Goal: Task Accomplishment & Management: Manage account settings

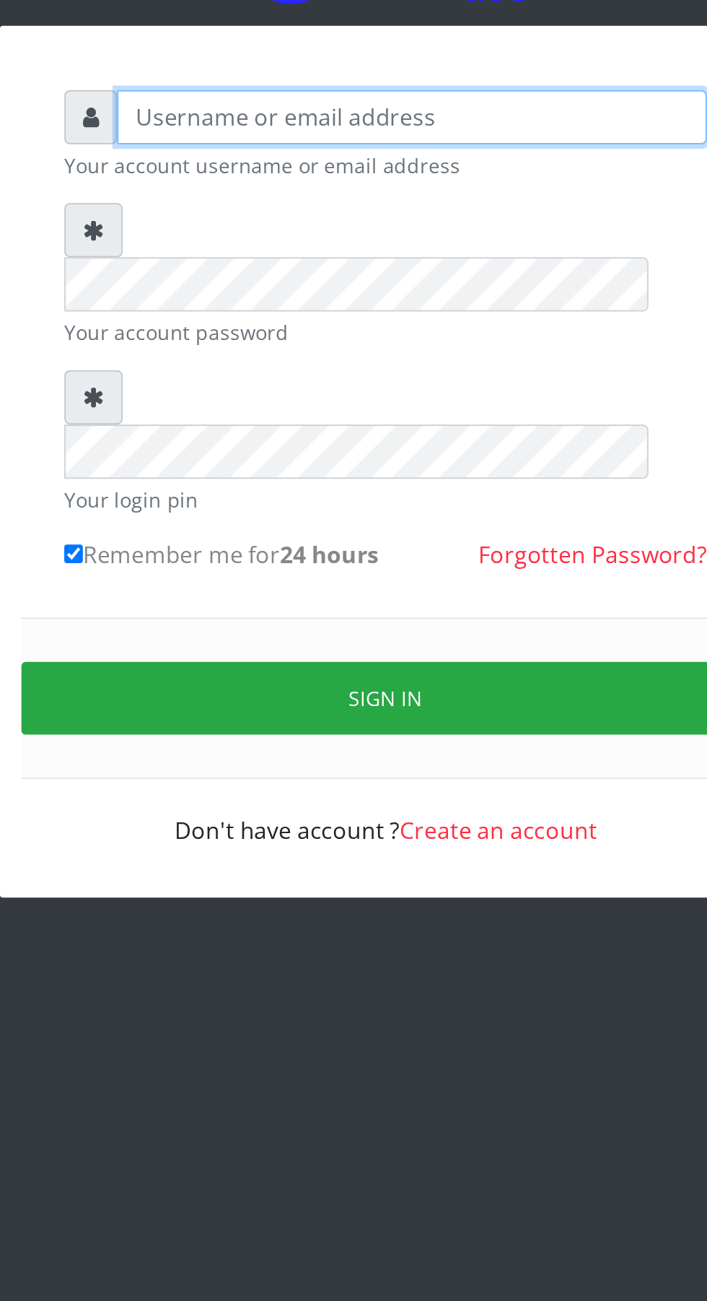
click at [258, 214] on input "text" at bounding box center [367, 209] width 298 height 27
click at [228, 213] on input "text" at bounding box center [367, 209] width 298 height 27
type input "A"
type input "[EMAIL_ADDRESS][DOMAIN_NAME]"
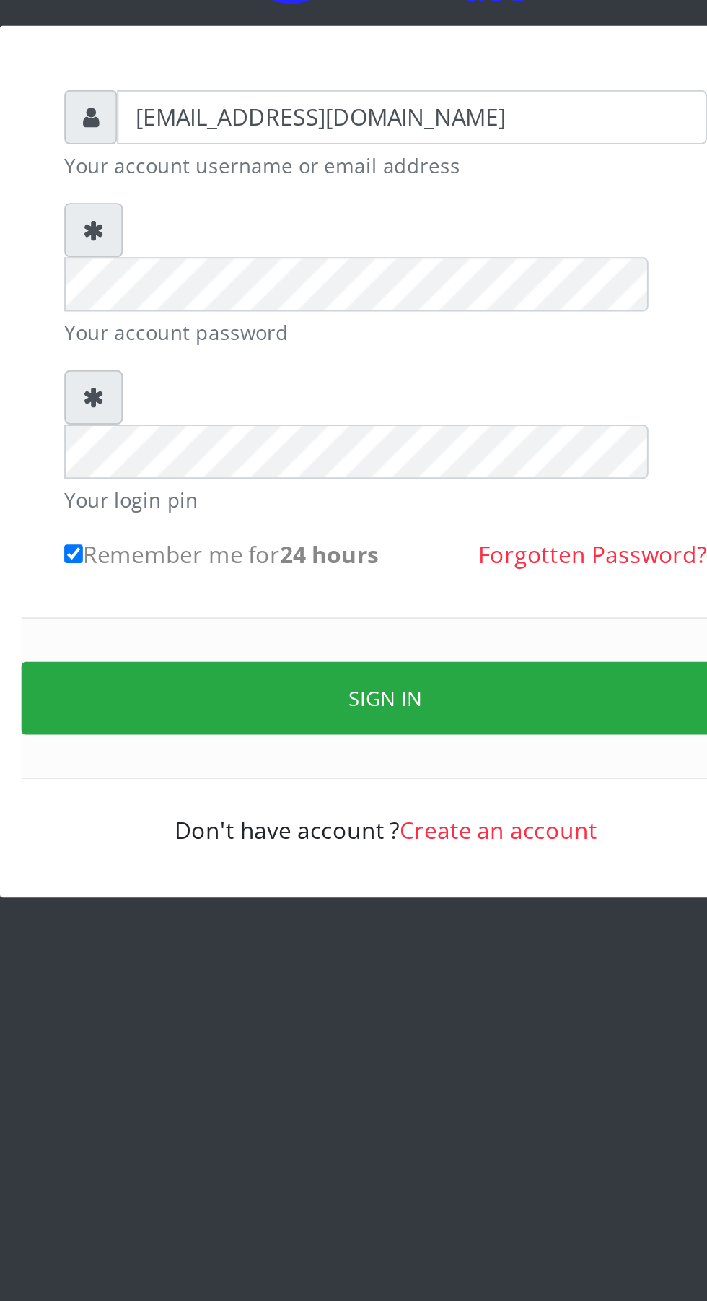
click at [475, 423] on link "Forgotten Password?" at bounding box center [458, 431] width 115 height 16
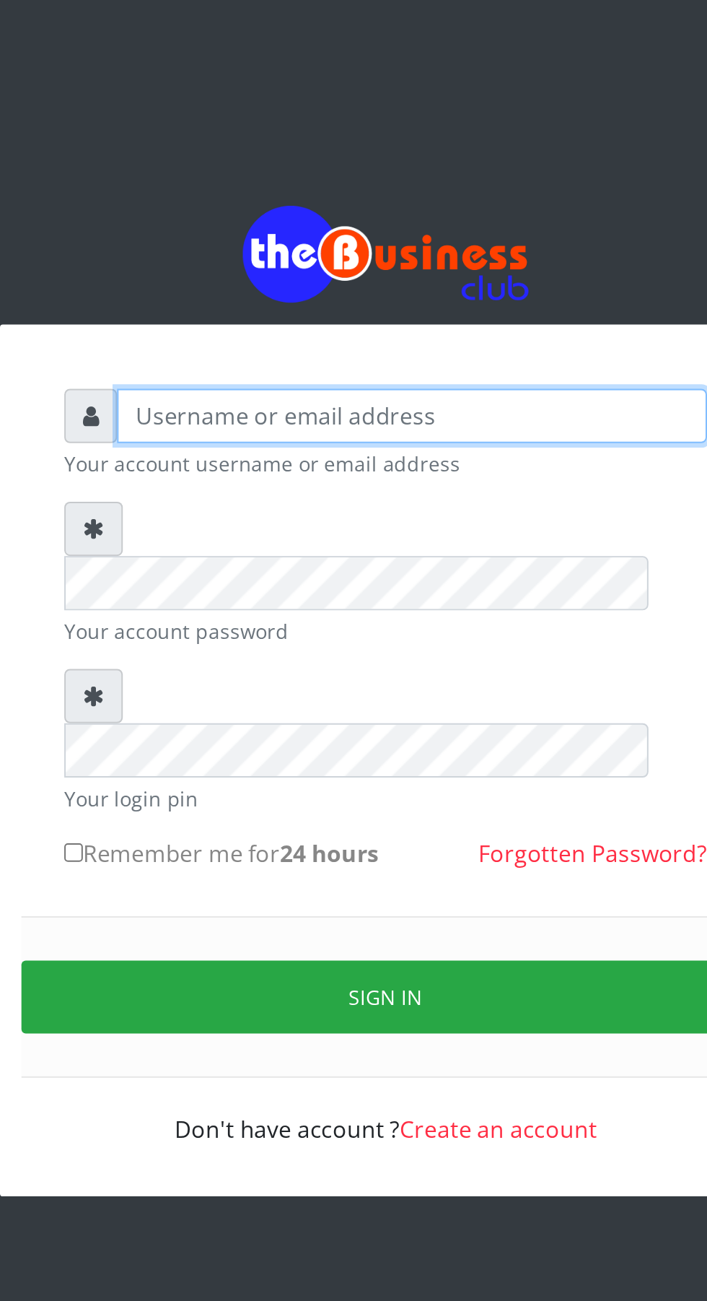
click at [248, 223] on input "text" at bounding box center [367, 209] width 298 height 27
click at [243, 215] on input "text" at bounding box center [367, 209] width 298 height 27
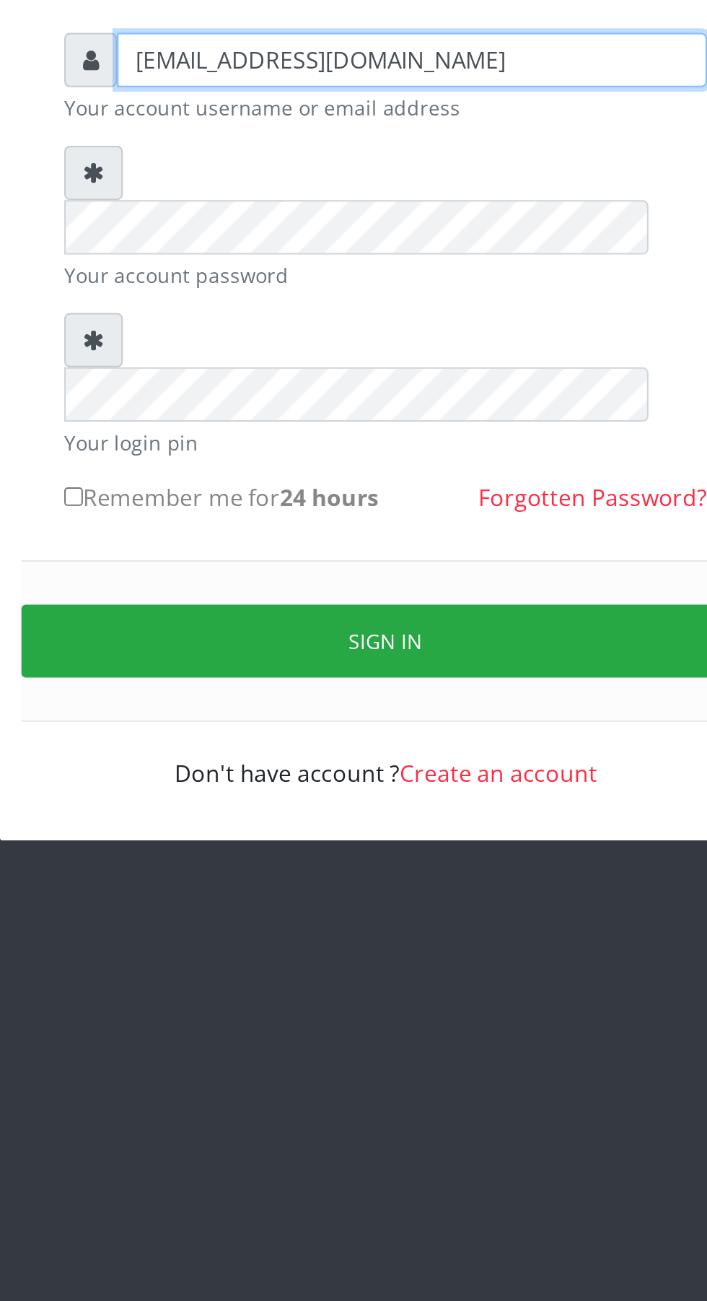
type input "adenekanadejoke25@gmail.com"
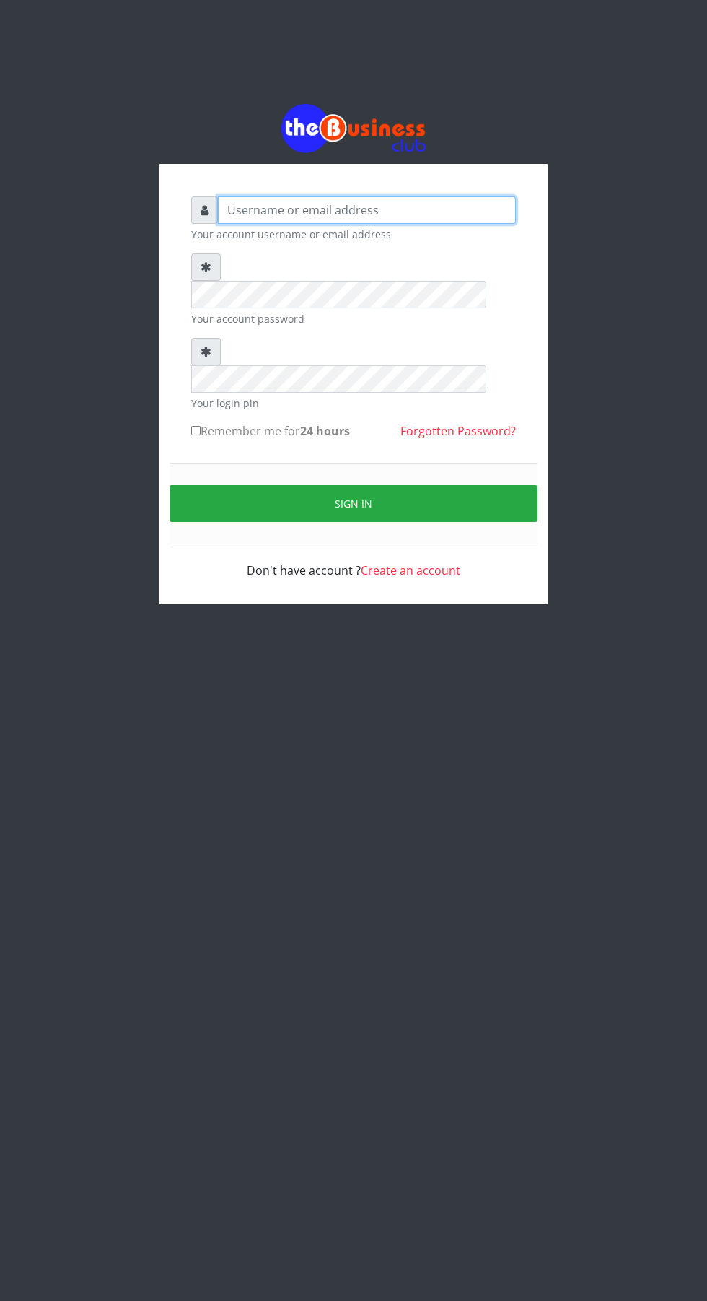
click at [408, 216] on input "text" at bounding box center [367, 209] width 298 height 27
click at [328, 218] on input "text" at bounding box center [367, 209] width 298 height 27
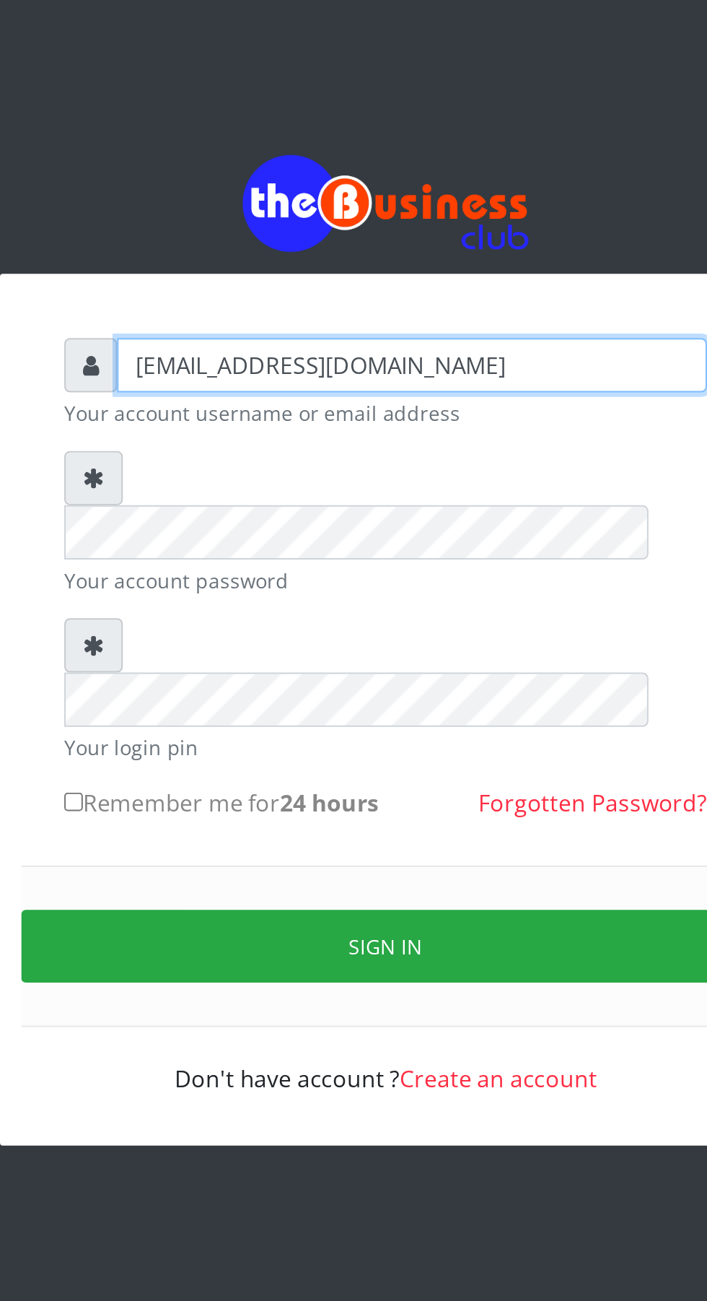
type input "adenekanadejoke25@gmail.com"
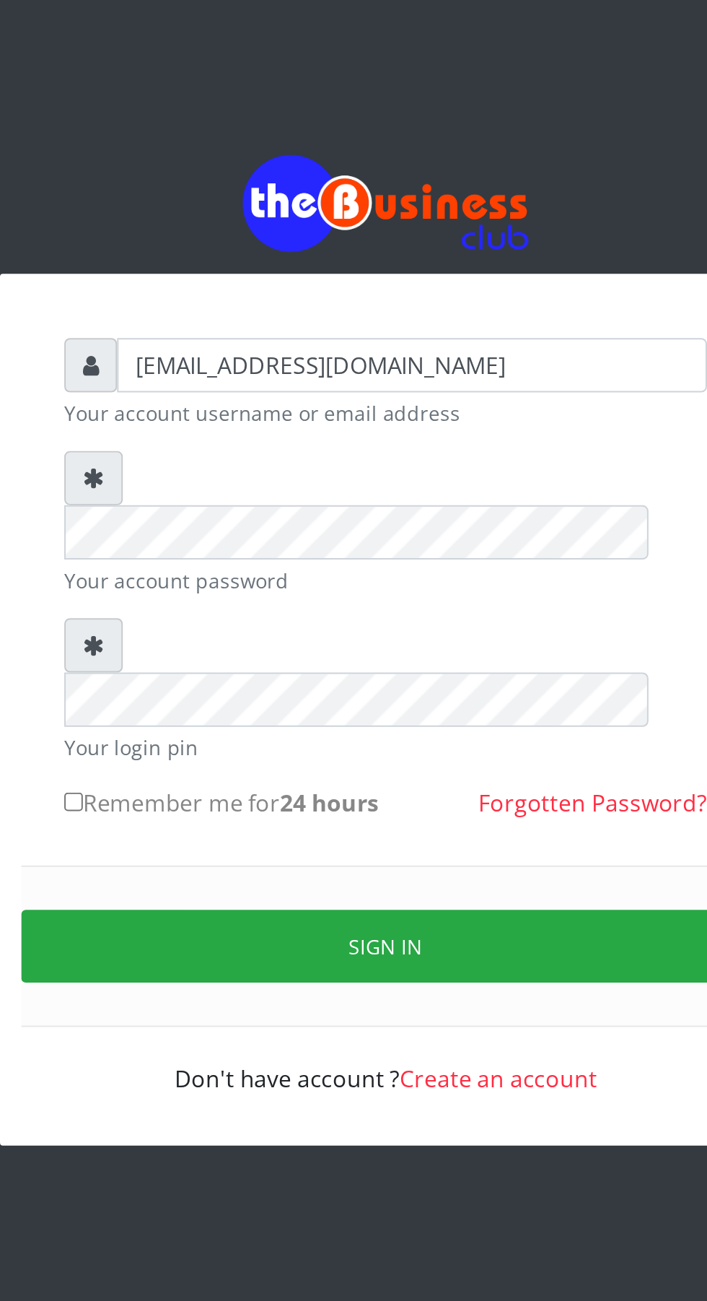
click at [443, 423] on link "Forgotten Password?" at bounding box center [458, 431] width 115 height 16
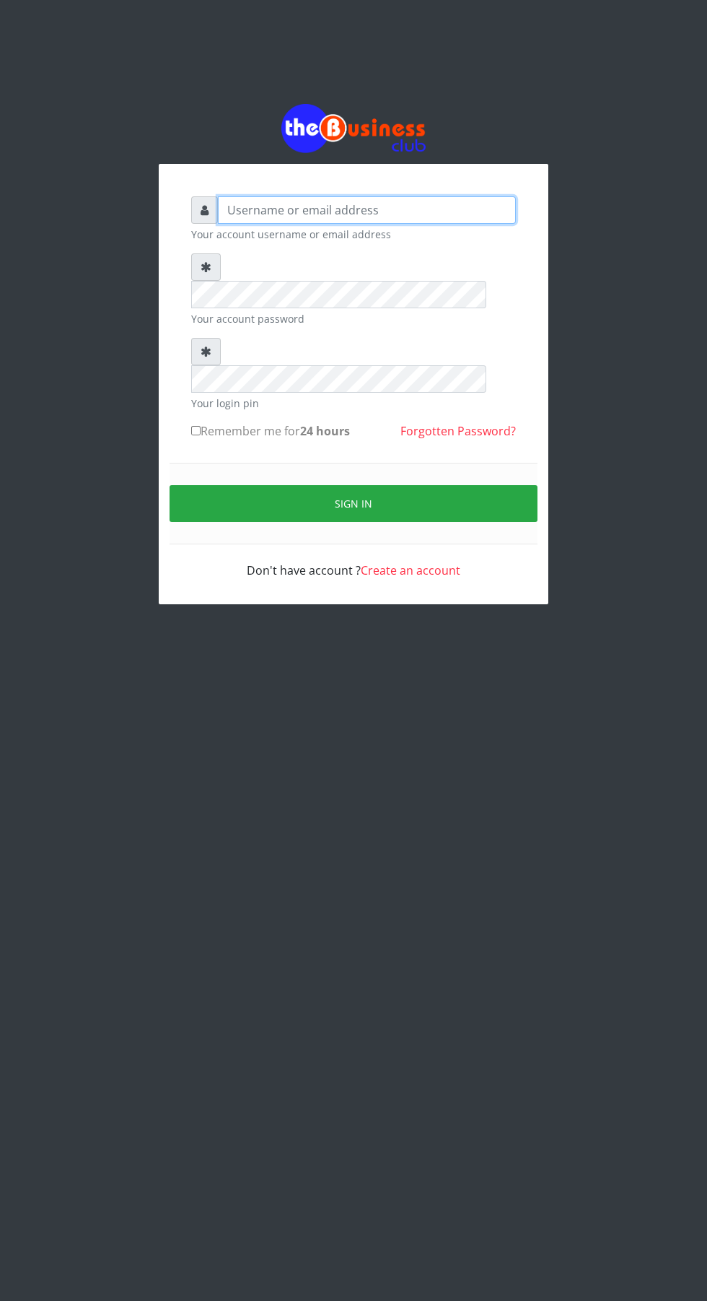
click at [377, 218] on input "text" at bounding box center [367, 209] width 298 height 27
click at [328, 214] on input "text" at bounding box center [367, 209] width 298 height 27
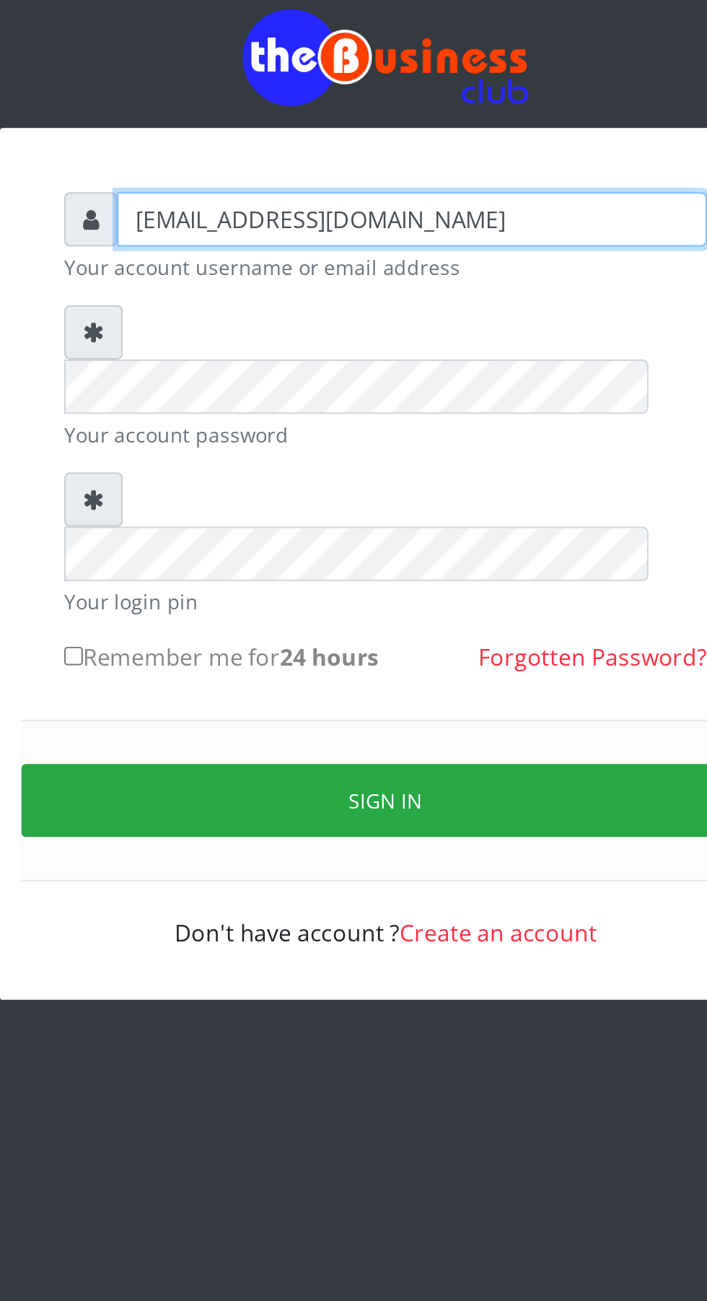
click at [432, 222] on input "adenekanadejoke25@gmail.com" at bounding box center [367, 209] width 298 height 27
type input "a"
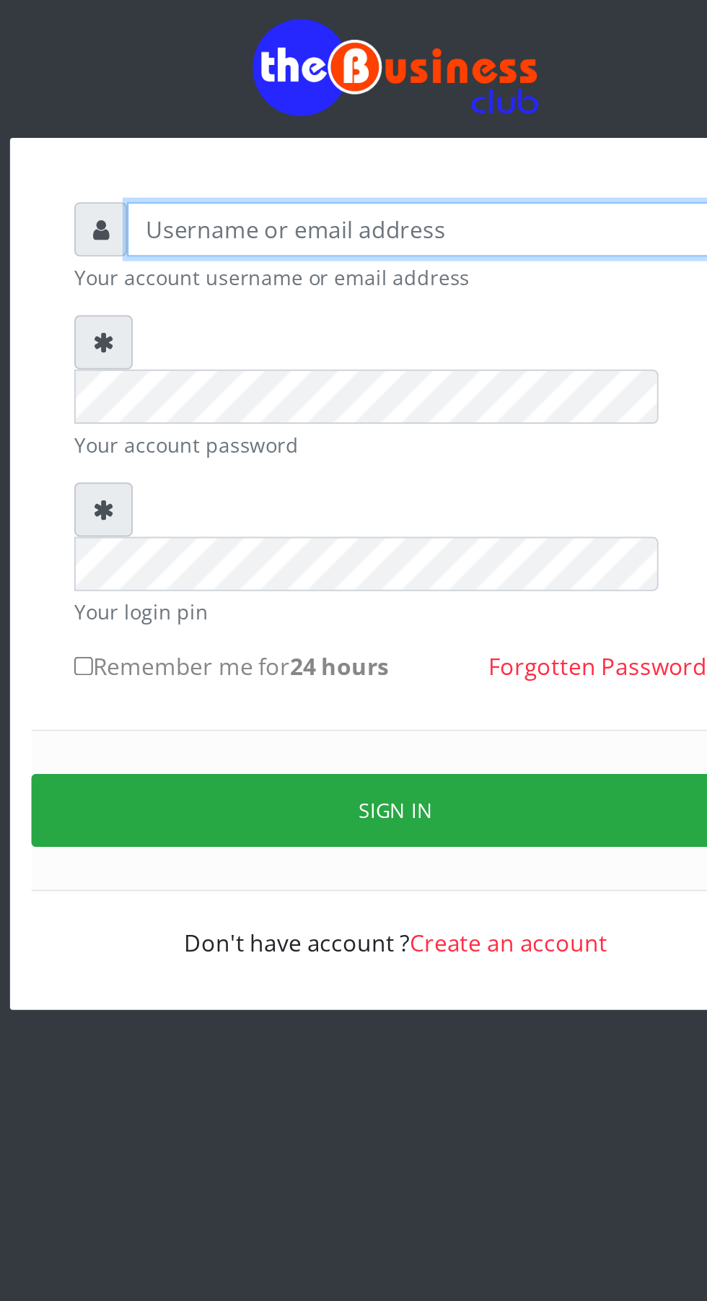
click at [246, 216] on input "text" at bounding box center [367, 209] width 298 height 27
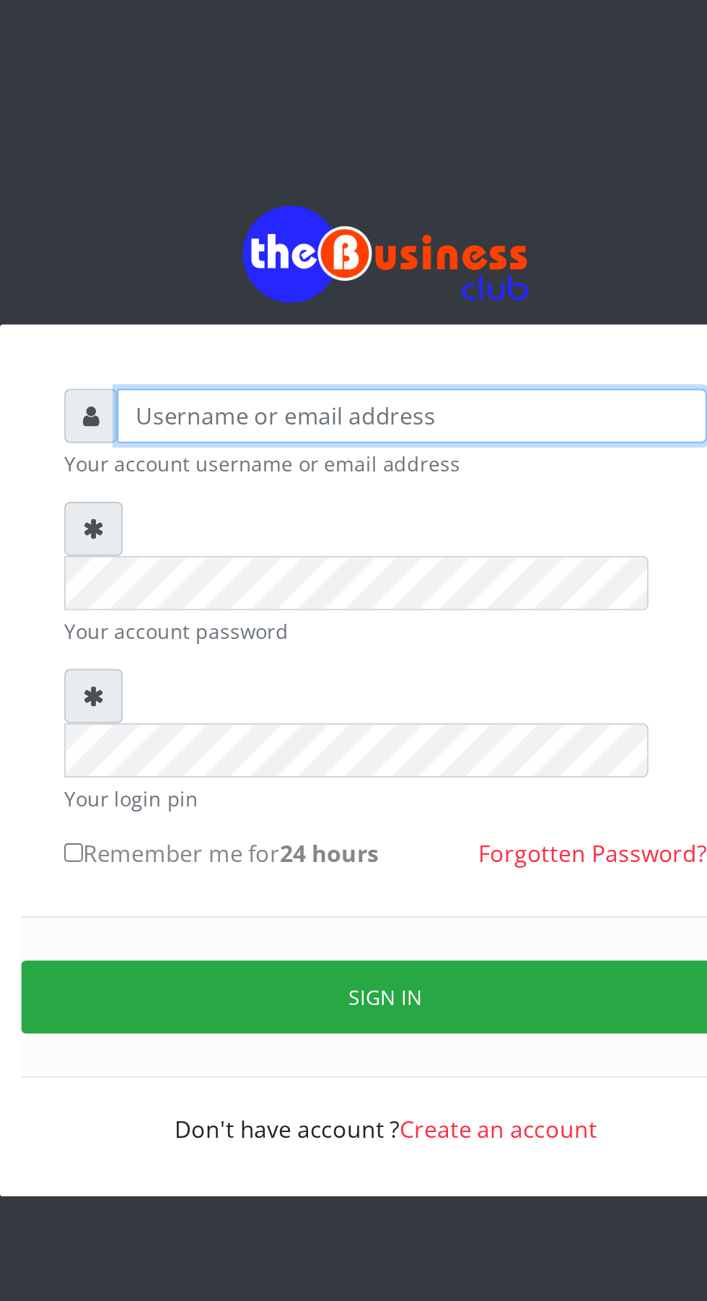
type input "A"
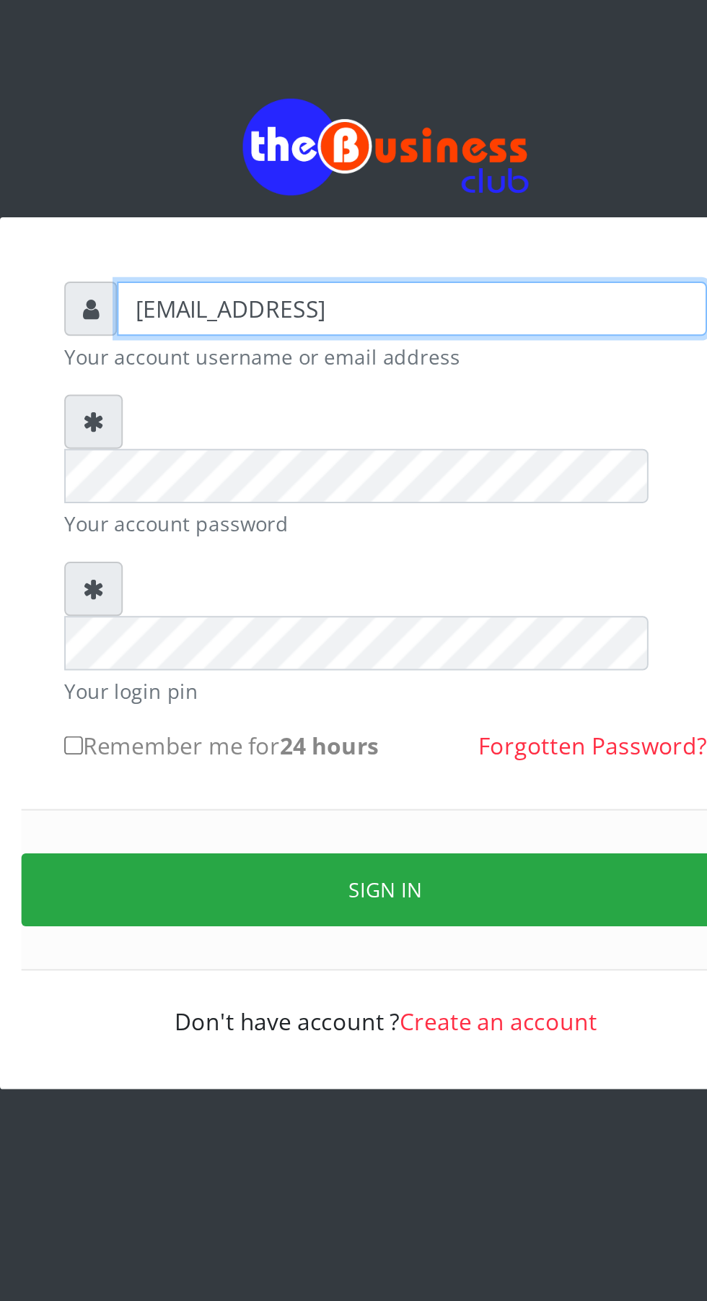
click at [313, 214] on input "adenekanajoke@gmail" at bounding box center [367, 209] width 298 height 27
click at [377, 219] on input "adenekanajoke25@gmail" at bounding box center [367, 209] width 298 height 27
click at [279, 221] on input "adenekanajoke25@gmail.com" at bounding box center [367, 209] width 298 height 27
click at [286, 217] on input "adenekanajoke25@gmail.com" at bounding box center [367, 209] width 298 height 27
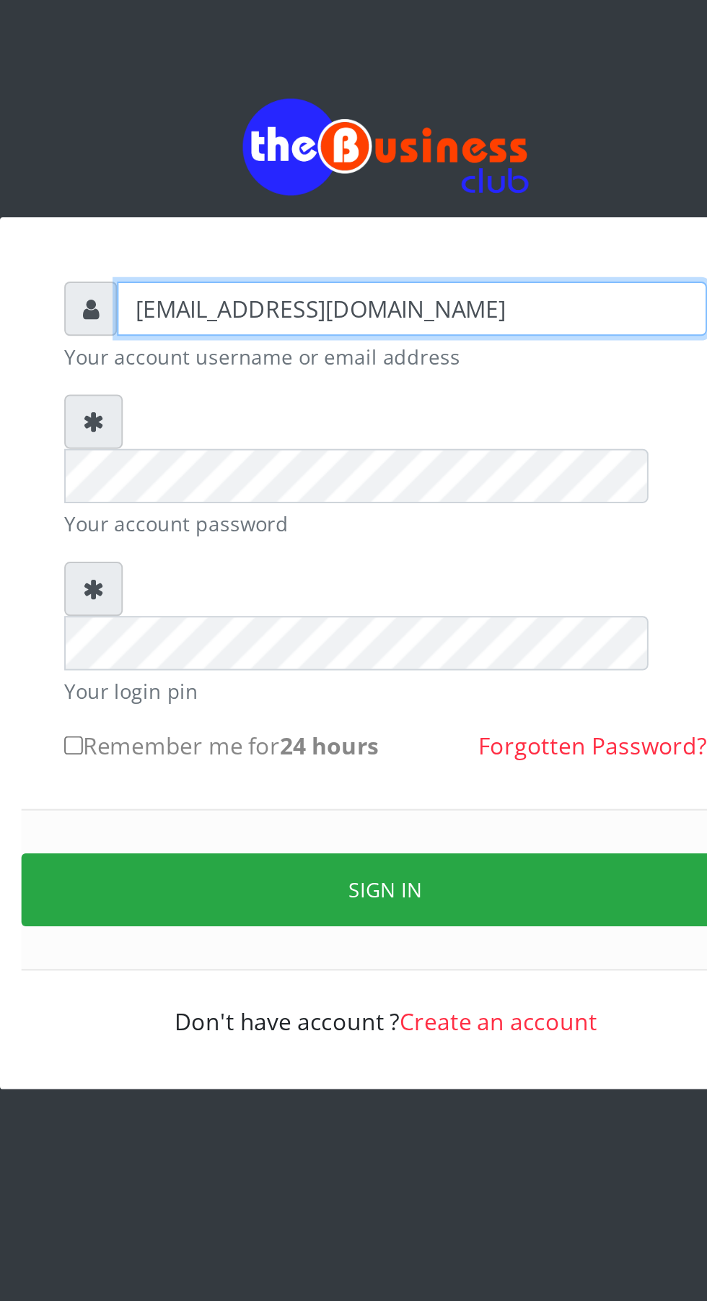
type input "adenekanadejoke25@gmail.com"
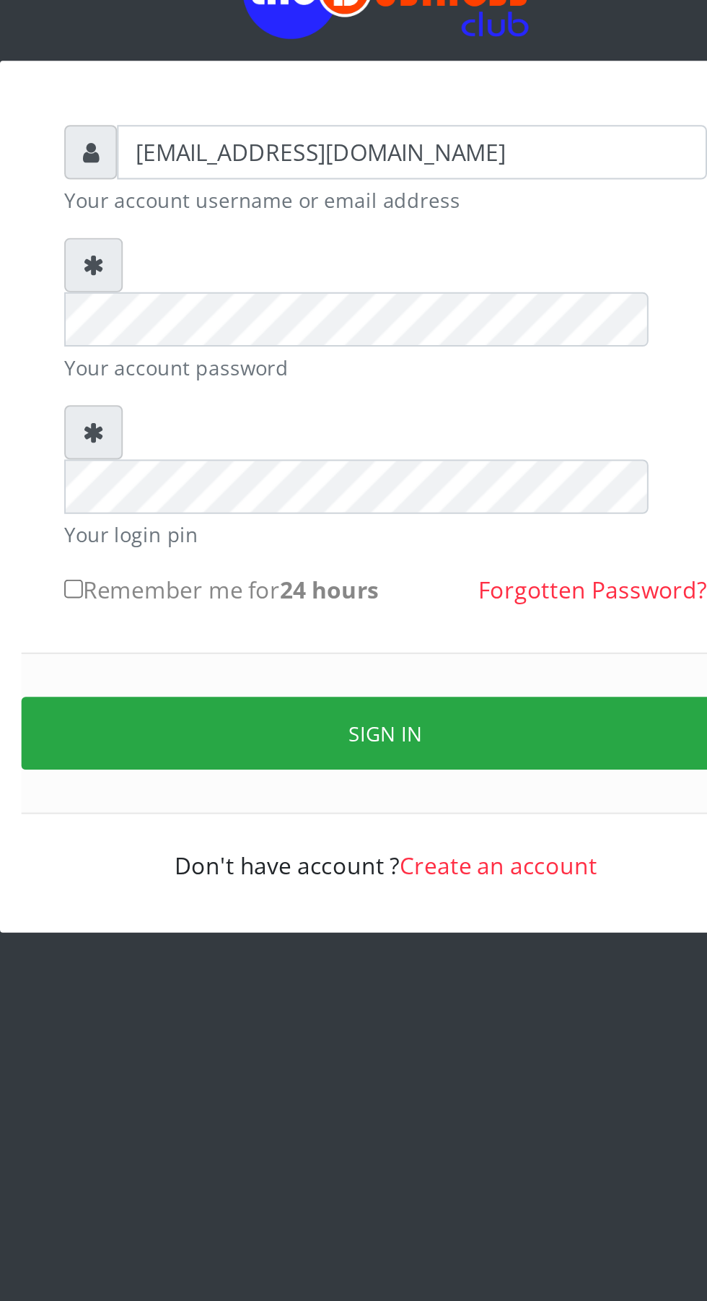
click at [201, 426] on input "Remember me for 24 hours" at bounding box center [195, 430] width 9 height 9
checkbox input "true"
click at [219, 485] on button "Sign in" at bounding box center [354, 503] width 368 height 37
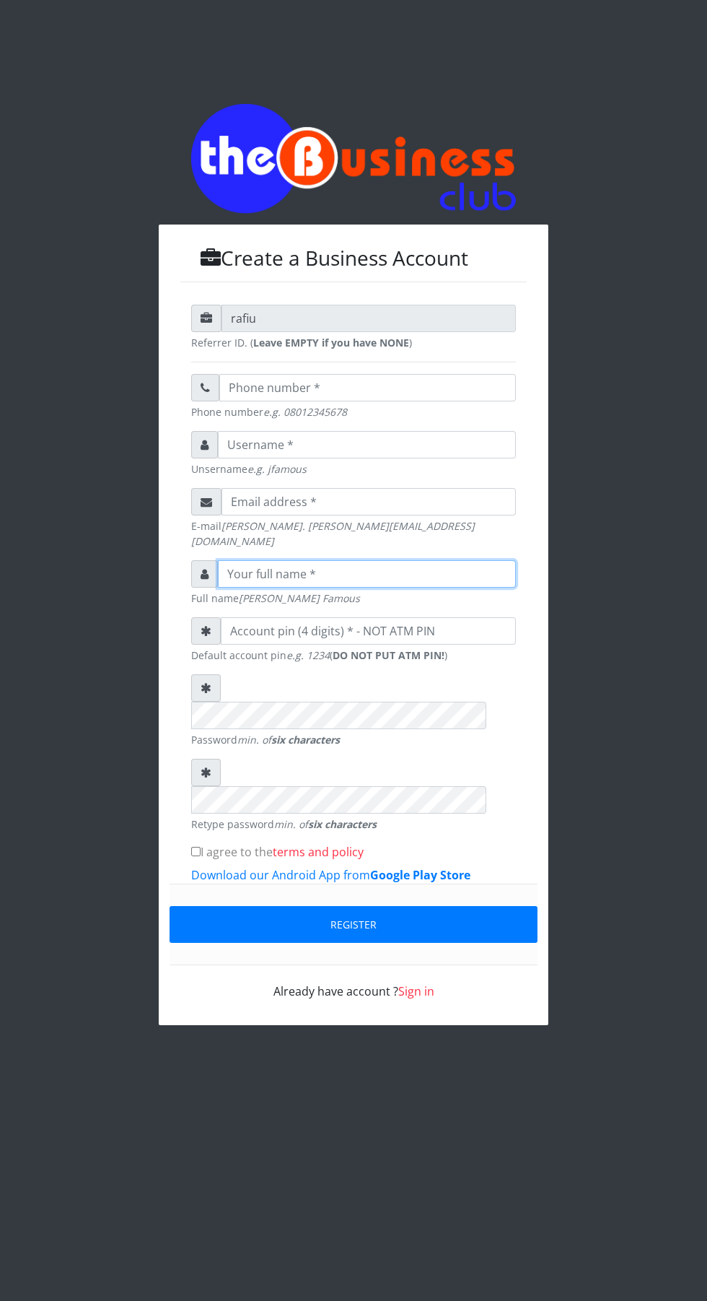
click at [408, 575] on input "text" at bounding box center [367, 573] width 298 height 27
